Goal: Transaction & Acquisition: Purchase product/service

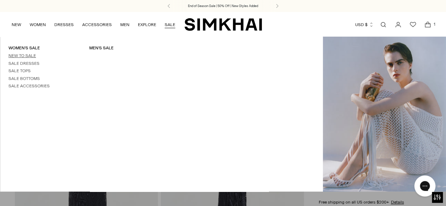
click at [26, 55] on link "New to Sale" at bounding box center [22, 55] width 28 height 5
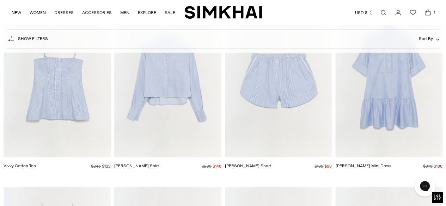
scroll to position [3828, 0]
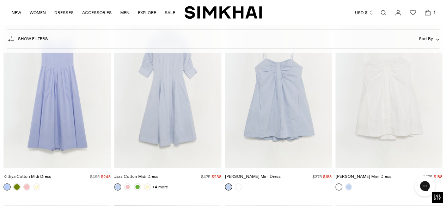
click at [0, 0] on img "Jazz Cotton Midi Dress" at bounding box center [0, 0] width 0 height 0
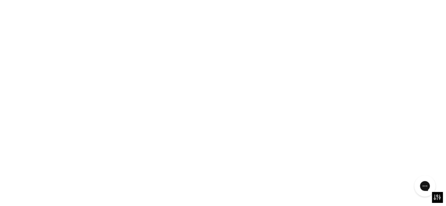
scroll to position [3788, 0]
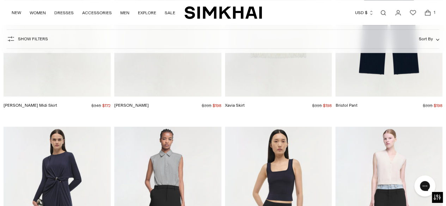
scroll to position [8732, 0]
